Goal: Task Accomplishment & Management: Manage account settings

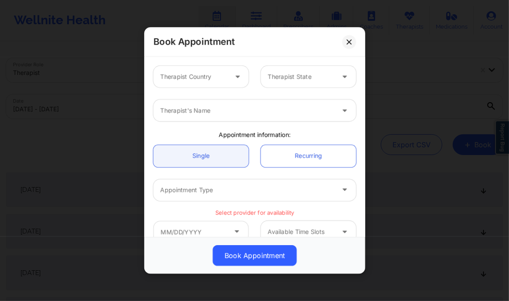
scroll to position [58, 0]
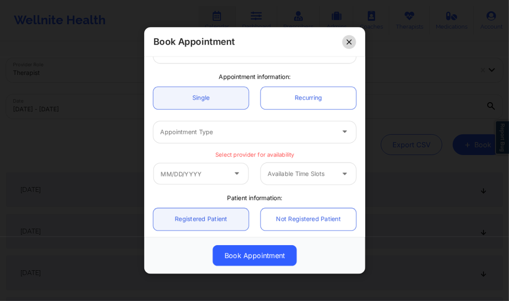
click at [349, 39] on icon at bounding box center [349, 41] width 5 height 5
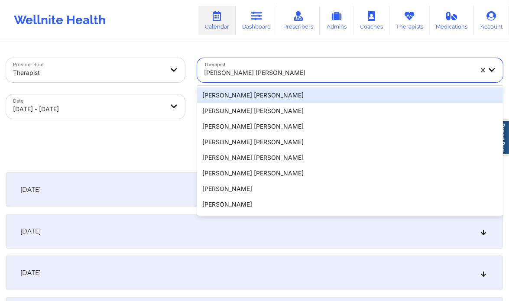
click at [261, 68] on div at bounding box center [338, 73] width 269 height 10
paste input "[PERSON_NAME] [PERSON_NAME]"
type input "[PERSON_NAME] [PERSON_NAME]"
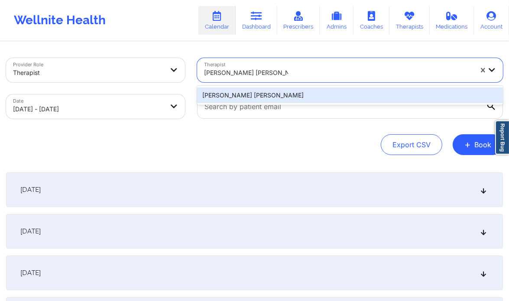
click at [257, 93] on div "[PERSON_NAME] [PERSON_NAME]" at bounding box center [350, 96] width 306 height 16
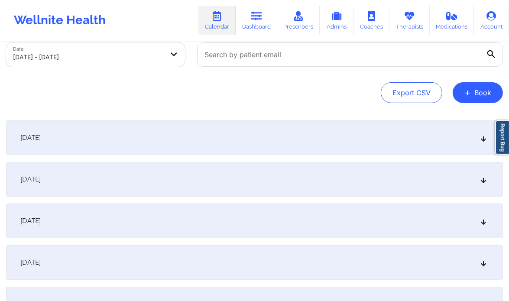
scroll to position [54, 0]
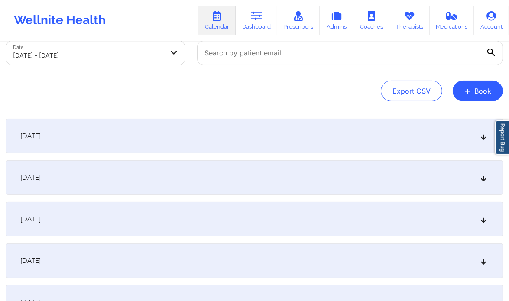
click at [336, 228] on div "[DATE]" at bounding box center [254, 219] width 497 height 35
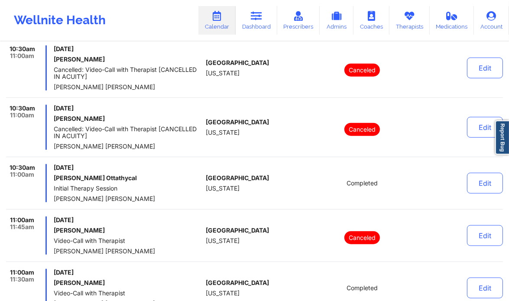
scroll to position [575, 0]
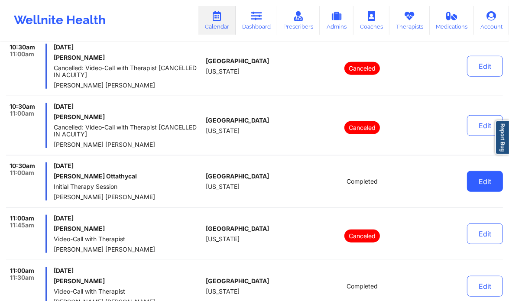
click at [473, 182] on button "Edit" at bounding box center [485, 181] width 36 height 21
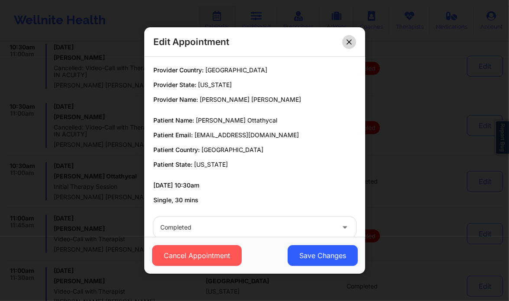
click at [346, 37] on button at bounding box center [350, 42] width 14 height 14
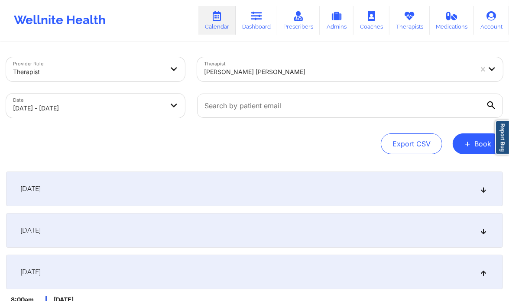
scroll to position [0, 0]
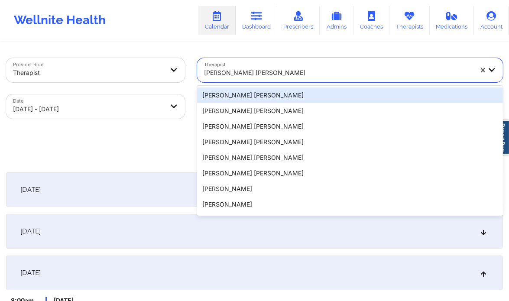
click at [274, 73] on div at bounding box center [338, 73] width 269 height 10
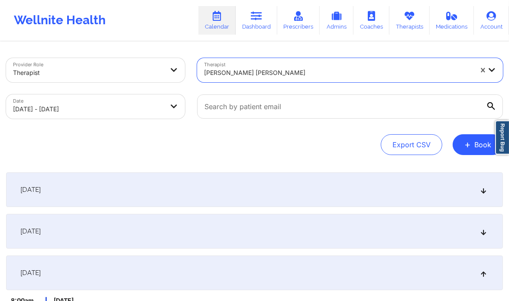
click at [274, 73] on div at bounding box center [338, 73] width 269 height 10
paste input "[PERSON_NAME]"
type input "[PERSON_NAME]"
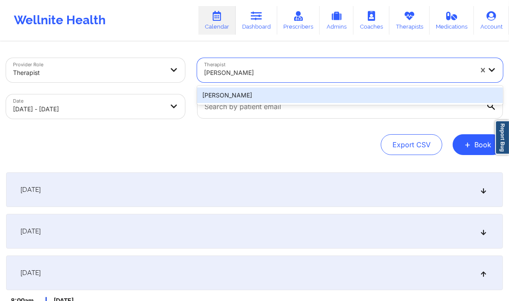
click at [282, 95] on div "[PERSON_NAME]" at bounding box center [350, 96] width 306 height 16
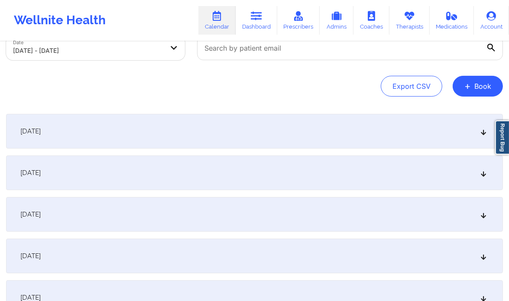
scroll to position [59, 0]
click at [246, 218] on div "[DATE]" at bounding box center [254, 214] width 497 height 35
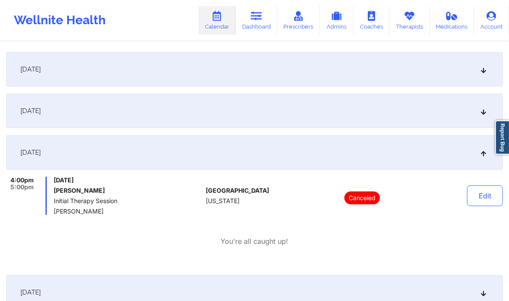
scroll to position [121, 0]
click at [480, 205] on button "Edit" at bounding box center [485, 195] width 36 height 21
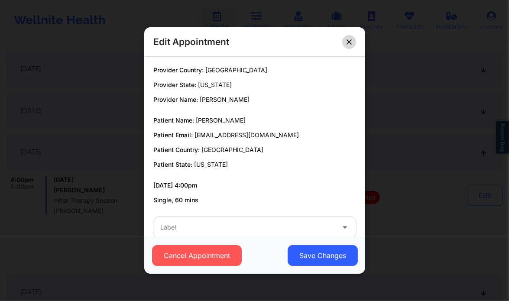
click at [346, 43] on button at bounding box center [350, 42] width 14 height 14
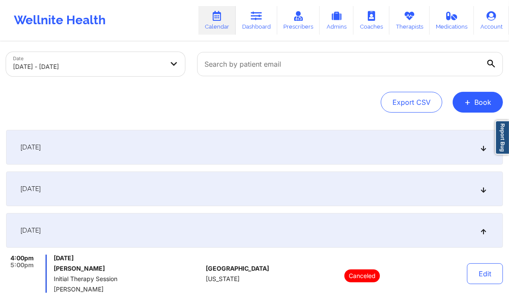
scroll to position [0, 0]
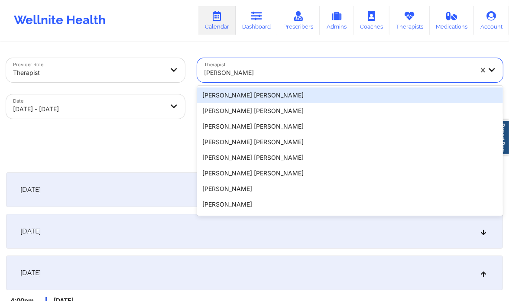
click at [286, 69] on div at bounding box center [338, 73] width 269 height 10
paste input "[PERSON_NAME]"
type input "[PERSON_NAME]"
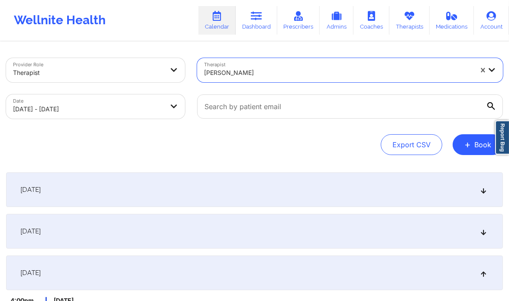
drag, startPoint x: 286, startPoint y: 69, endPoint x: 264, endPoint y: 76, distance: 23.6
click at [264, 76] on div at bounding box center [338, 73] width 269 height 10
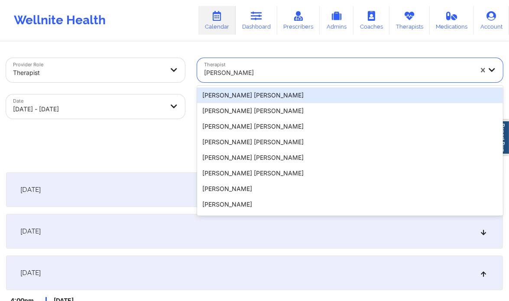
click at [264, 76] on div at bounding box center [338, 73] width 269 height 10
paste input "[PERSON_NAME]"
type input "[PERSON_NAME]"
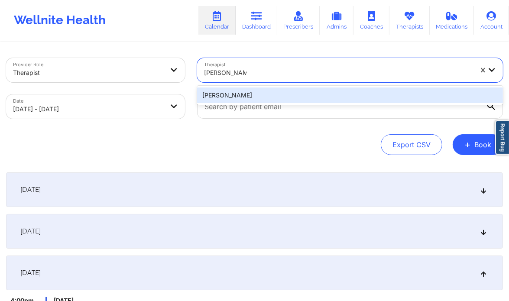
click at [257, 96] on div "[PERSON_NAME]" at bounding box center [350, 96] width 306 height 16
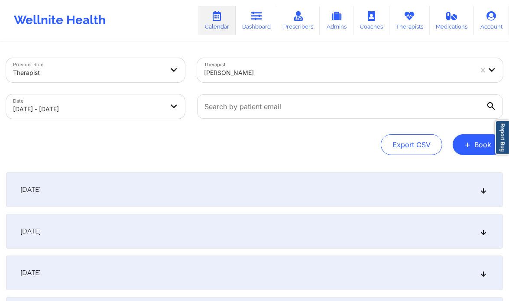
click at [187, 104] on div "Date [DATE] - [DATE]" at bounding box center [95, 106] width 191 height 36
select select "2025-9"
select select "2025-10"
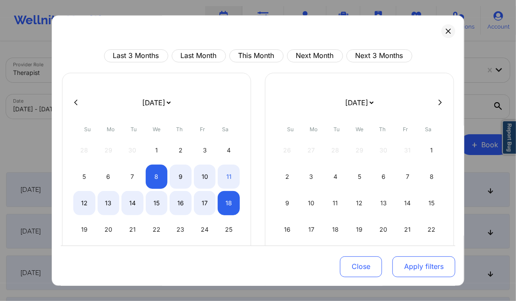
click at [410, 267] on button "Apply filters" at bounding box center [423, 266] width 63 height 21
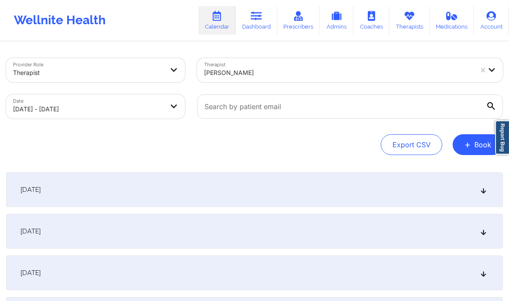
click at [482, 227] on div "[DATE]" at bounding box center [254, 231] width 497 height 35
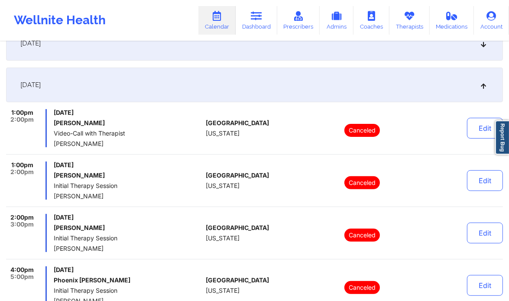
scroll to position [146, 0]
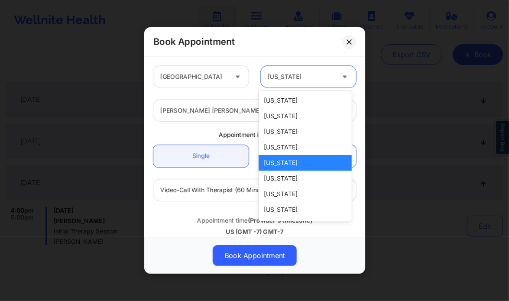
click at [291, 79] on div at bounding box center [301, 77] width 67 height 10
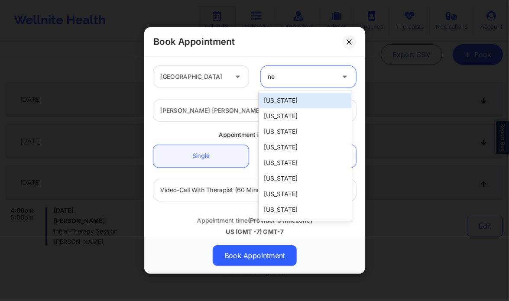
type input "new"
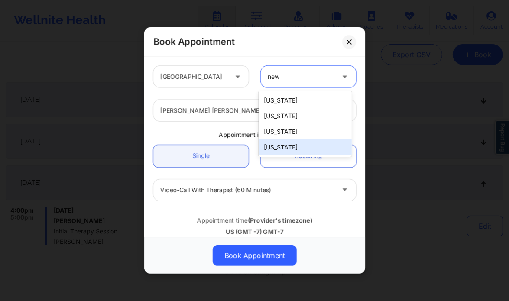
click at [294, 147] on div "[US_STATE]" at bounding box center [305, 148] width 93 height 16
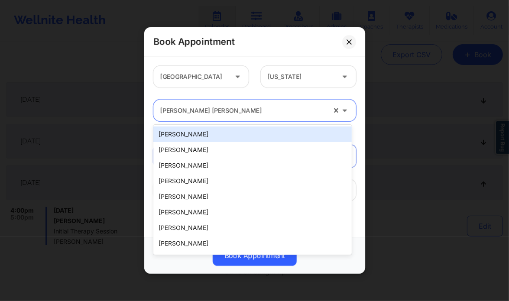
click at [236, 112] on div at bounding box center [243, 110] width 166 height 10
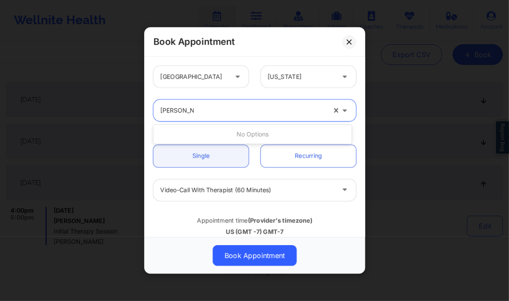
type input "richard poll"
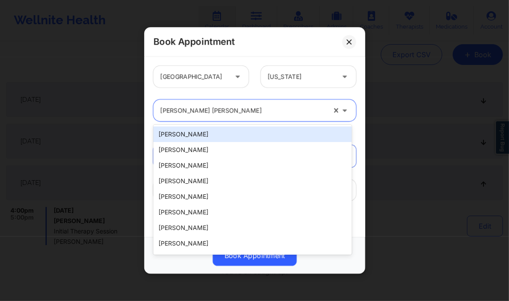
click at [237, 111] on div at bounding box center [243, 110] width 166 height 10
type input "r"
paste input "[PERSON_NAME] [PERSON_NAME]"
type input "[PERSON_NAME] [PERSON_NAME]"
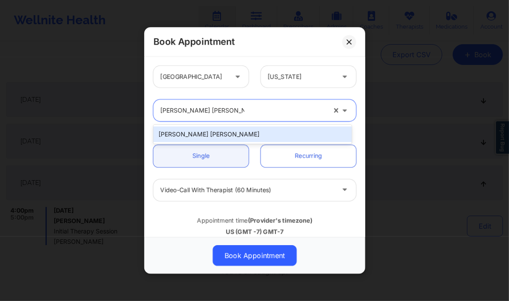
click at [250, 128] on div "[PERSON_NAME] [PERSON_NAME]" at bounding box center [252, 135] width 199 height 16
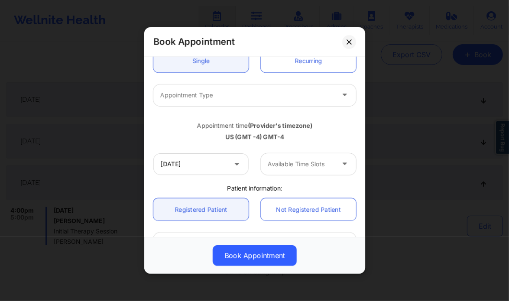
scroll to position [95, 0]
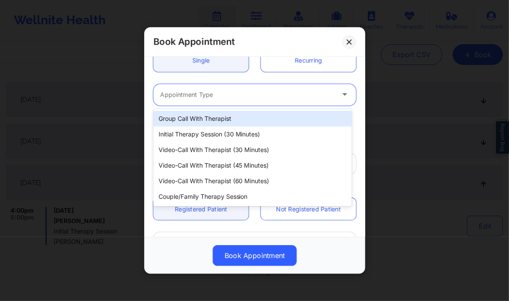
click at [214, 96] on div at bounding box center [247, 95] width 174 height 10
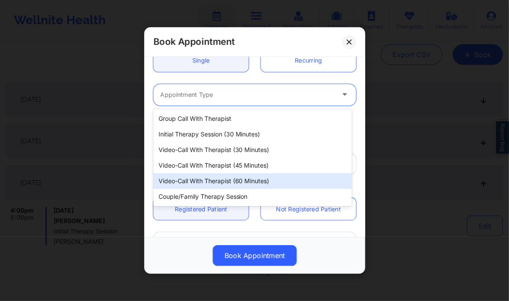
click at [214, 180] on div "Video-Call with Therapist (60 minutes)" at bounding box center [252, 181] width 199 height 16
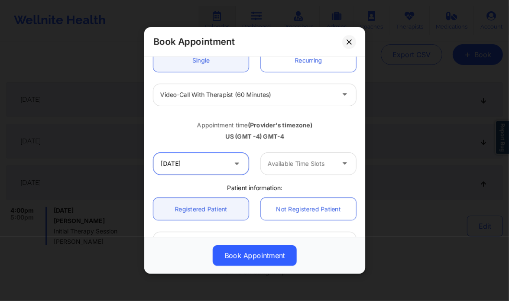
click at [187, 160] on input "10/16/2025" at bounding box center [200, 164] width 95 height 22
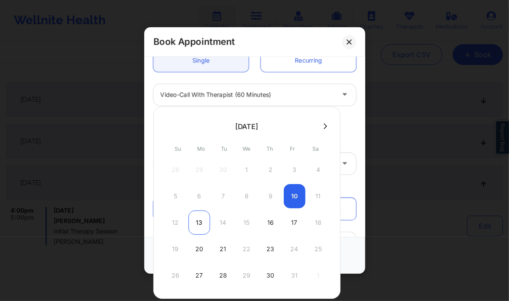
click at [202, 223] on div "13" at bounding box center [200, 223] width 22 height 24
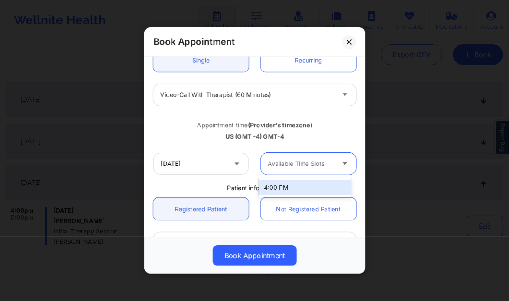
click at [295, 165] on div at bounding box center [301, 164] width 67 height 10
click at [205, 164] on input "10/13/2025" at bounding box center [200, 164] width 95 height 22
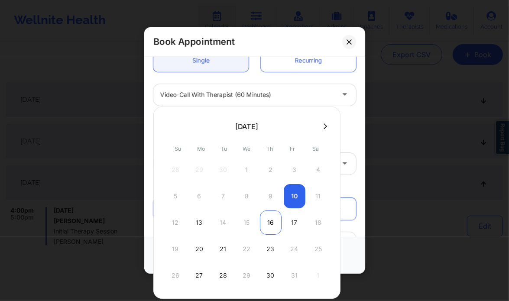
click at [260, 220] on div "16" at bounding box center [271, 223] width 22 height 24
type input "10/16/2025"
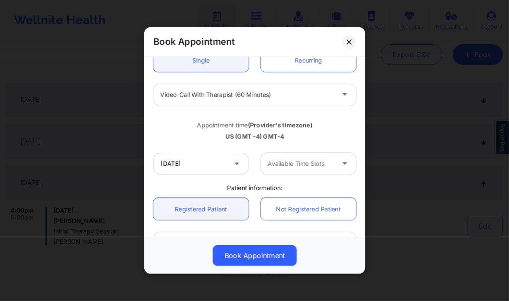
click at [233, 162] on icon at bounding box center [237, 161] width 9 height 7
click at [347, 46] on button at bounding box center [350, 42] width 14 height 14
